Goal: Navigation & Orientation: Find specific page/section

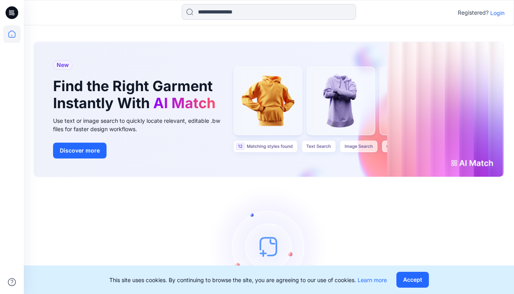
click at [498, 14] on p "Login" at bounding box center [497, 13] width 14 height 8
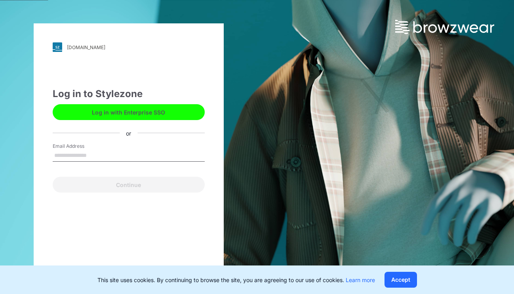
click at [122, 156] on input "Email Address" at bounding box center [129, 156] width 152 height 12
type input "**********"
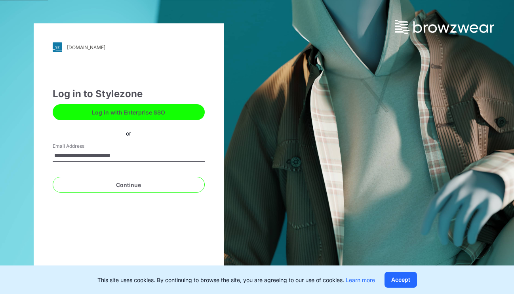
click at [151, 116] on button "Log in with Enterprise SSO" at bounding box center [129, 112] width 152 height 16
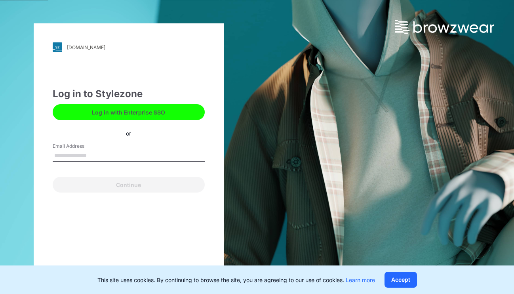
click at [112, 153] on input "Email Address" at bounding box center [129, 156] width 152 height 12
type input "**********"
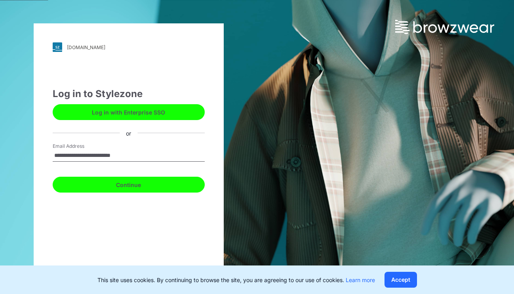
click at [134, 186] on button "Continue" at bounding box center [129, 185] width 152 height 16
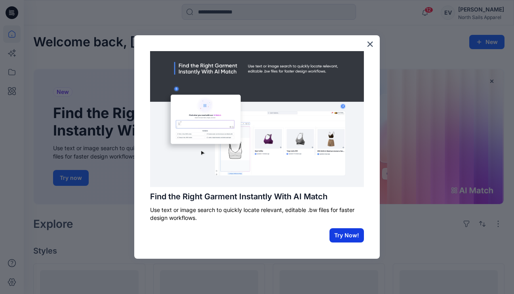
click at [344, 233] on button "Try Now!" at bounding box center [347, 235] width 34 height 14
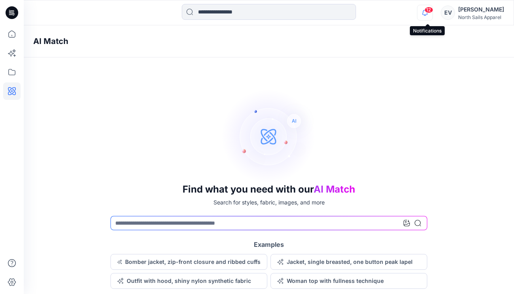
click at [431, 15] on icon "button" at bounding box center [425, 13] width 15 height 16
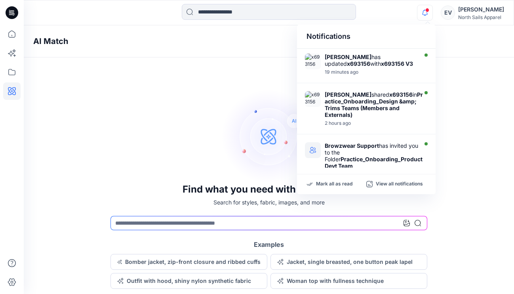
click at [431, 15] on icon "button" at bounding box center [425, 13] width 15 height 16
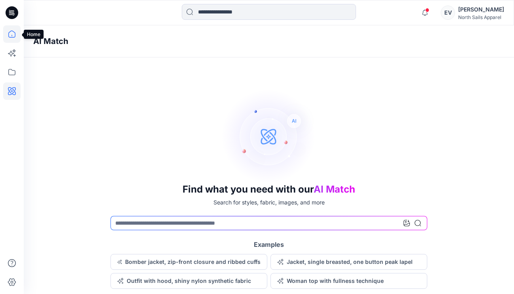
click at [11, 37] on icon at bounding box center [11, 34] width 7 height 7
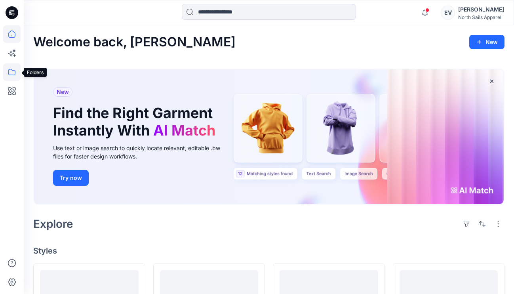
click at [17, 76] on icon at bounding box center [11, 71] width 17 height 17
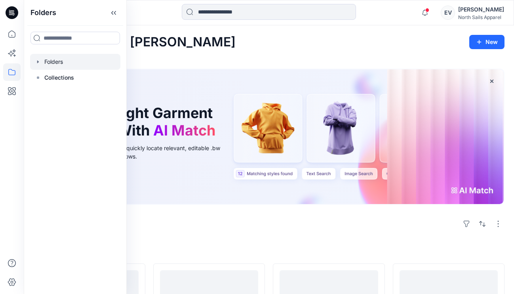
click at [55, 58] on div at bounding box center [75, 62] width 90 height 16
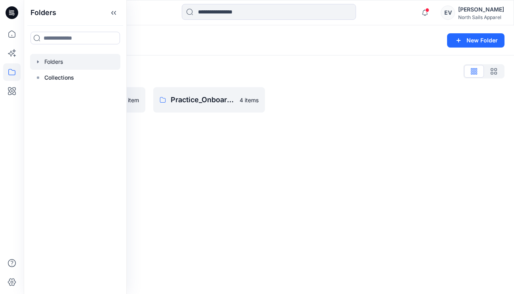
click at [293, 162] on div "Folders New Folder Folders List Practice_Onboarding_Design & Trims Teams 1 item…" at bounding box center [269, 159] width 490 height 269
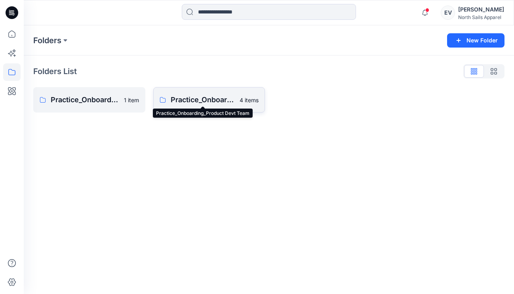
click at [221, 103] on p "Practice_Onboarding_Product Devt Team" at bounding box center [203, 99] width 65 height 11
